Goal: Information Seeking & Learning: Learn about a topic

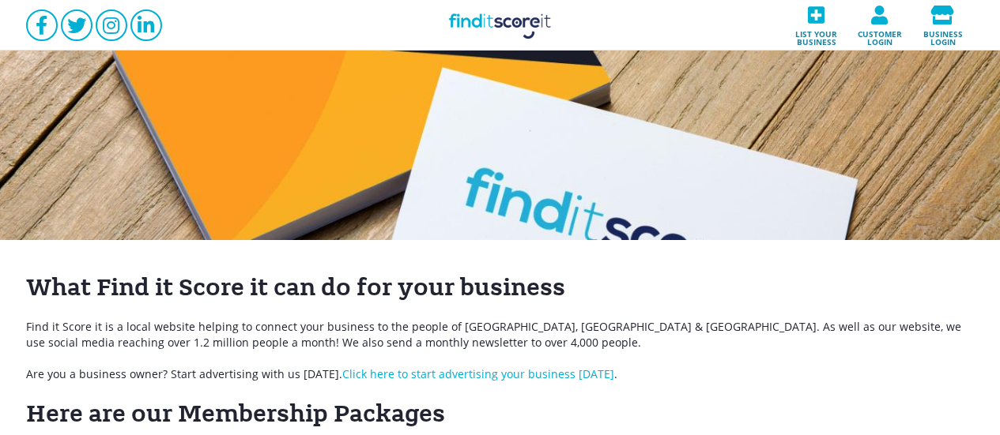
scroll to position [211, 0]
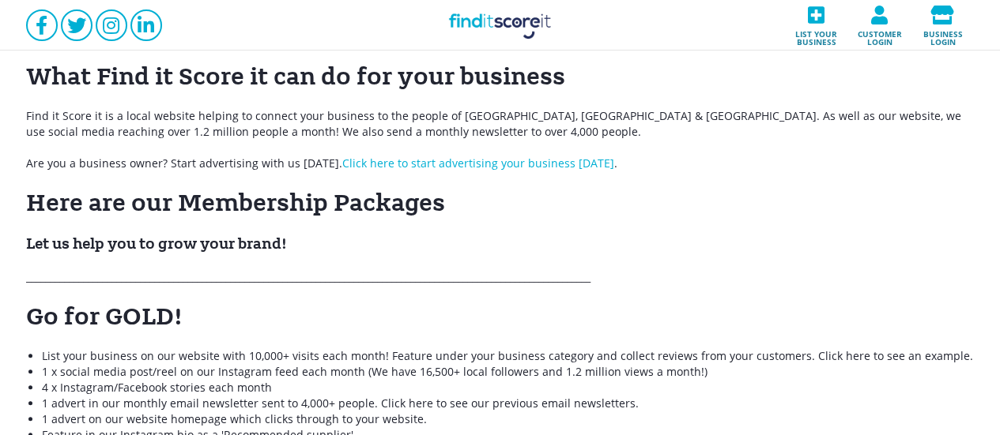
click at [518, 11] on link "Find it Score it" at bounding box center [500, 25] width 158 height 51
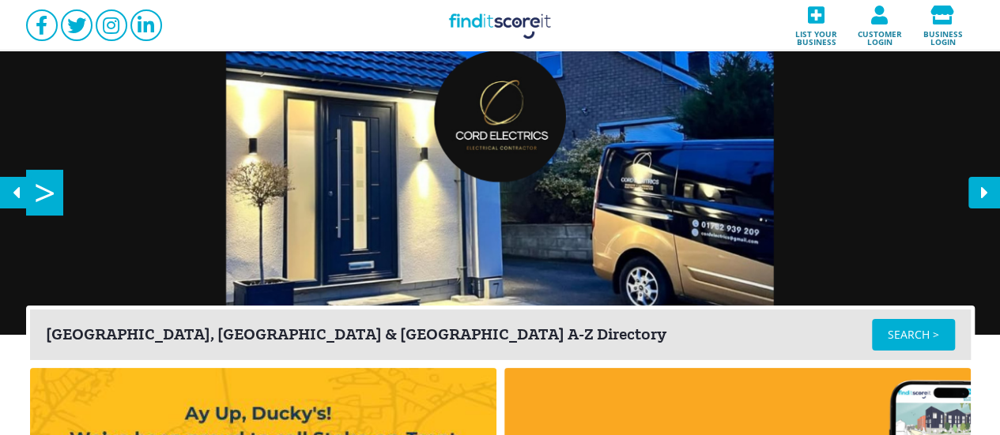
click at [507, 28] on link "Find it Score it" at bounding box center [500, 25] width 158 height 51
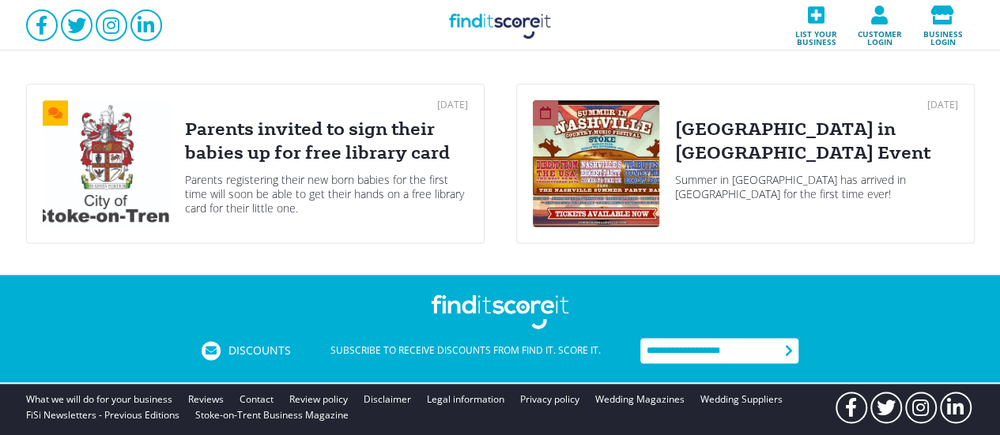
scroll to position [980, 0]
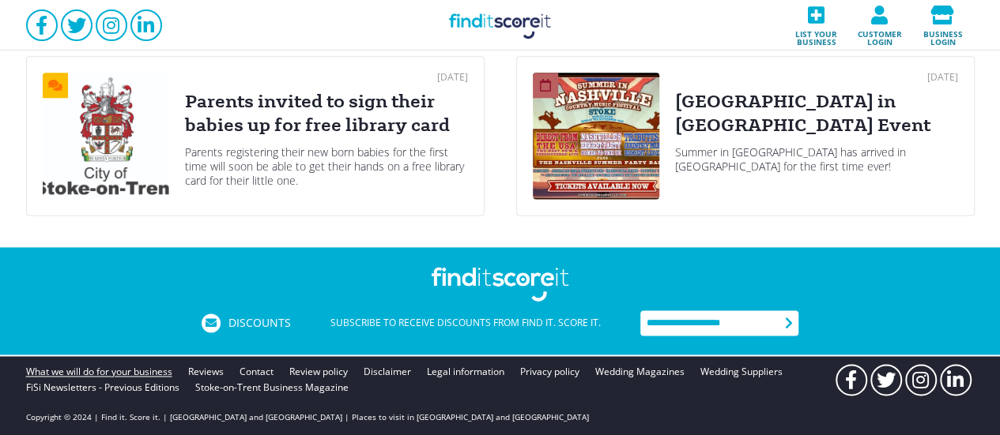
click at [103, 375] on link "What we will do for your business" at bounding box center [99, 372] width 146 height 16
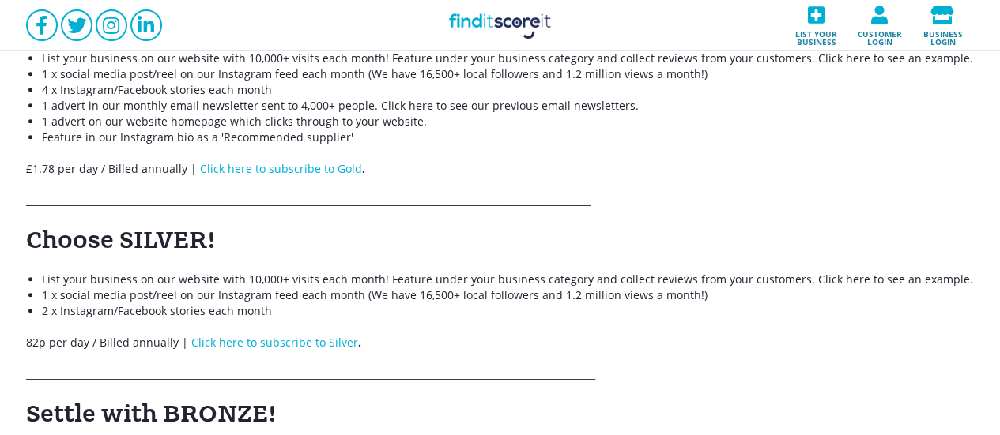
scroll to position [512, 0]
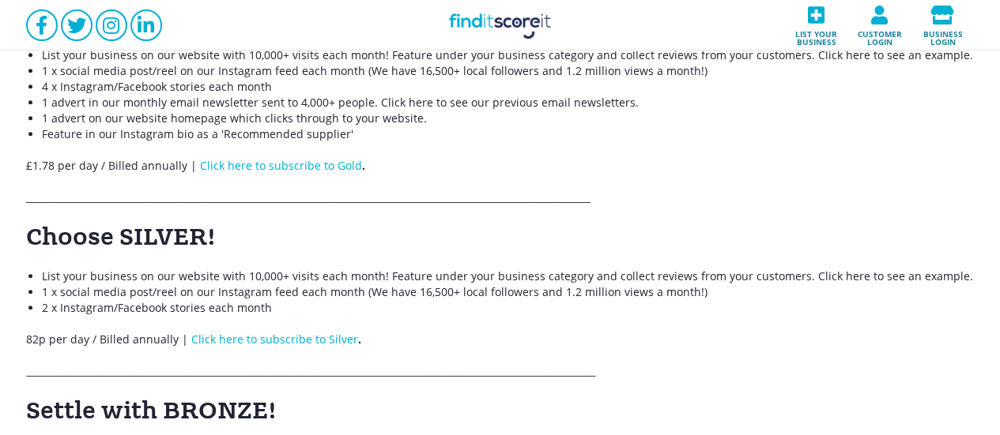
drag, startPoint x: 278, startPoint y: 309, endPoint x: 0, endPoint y: 280, distance: 279.7
click at [0, 280] on div "What Find it Score it can do for your business Find it Score it is a local webs…" at bounding box center [500, 124] width 1000 height 793
copy ul "List your business on our website with 10,000+ visits each month! Feature under…"
click at [367, 164] on p "£1.78 per day / Billed annually | Click here to subscribe to Gold ." at bounding box center [500, 166] width 948 height 16
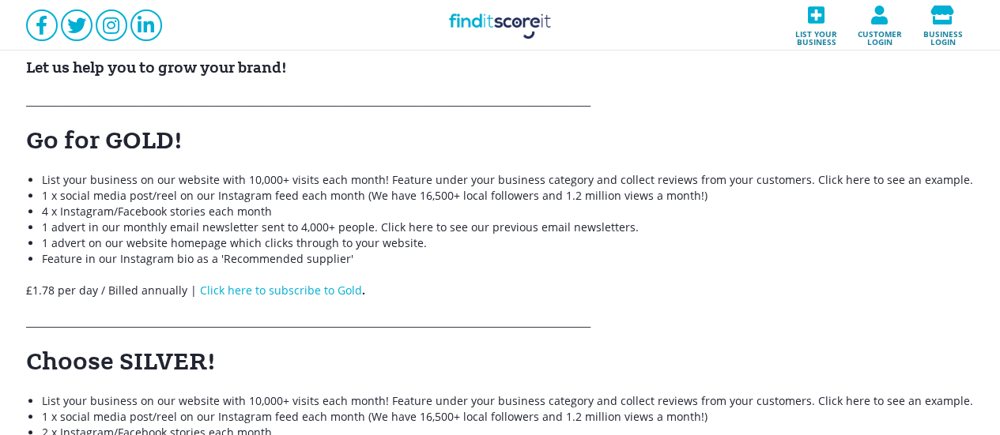
scroll to position [345, 0]
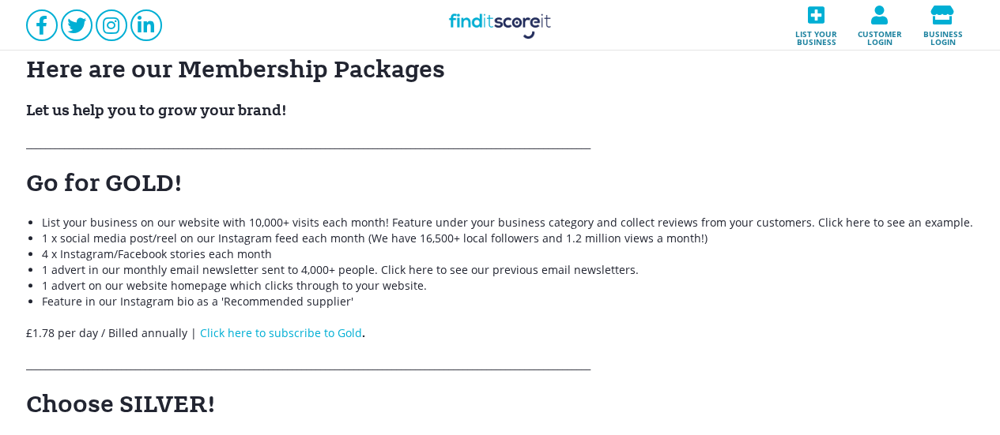
drag, startPoint x: 356, startPoint y: 137, endPoint x: 41, endPoint y: 222, distance: 325.7
click at [41, 222] on ul "List your business on our website with 10,000+ visits each month! Feature under…" at bounding box center [500, 262] width 948 height 95
copy ul "List your business on our website with 10,000+ visits each month! Feature under…"
click at [416, 303] on li "Feature in our Instagram bio as a 'Recommended supplier'" at bounding box center [508, 302] width 932 height 16
